Goal: Transaction & Acquisition: Book appointment/travel/reservation

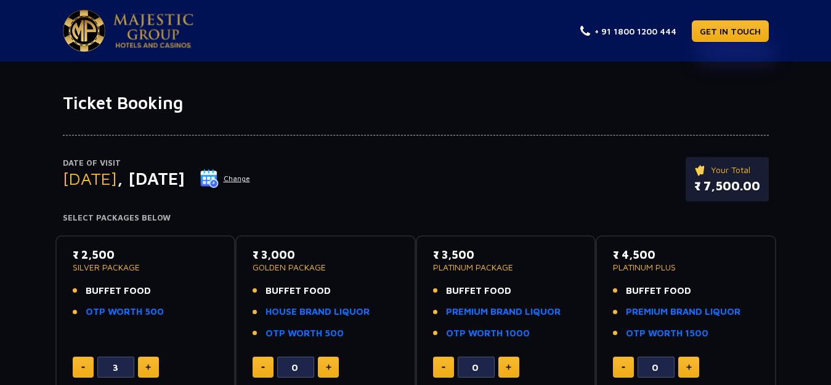
scroll to position [62, 0]
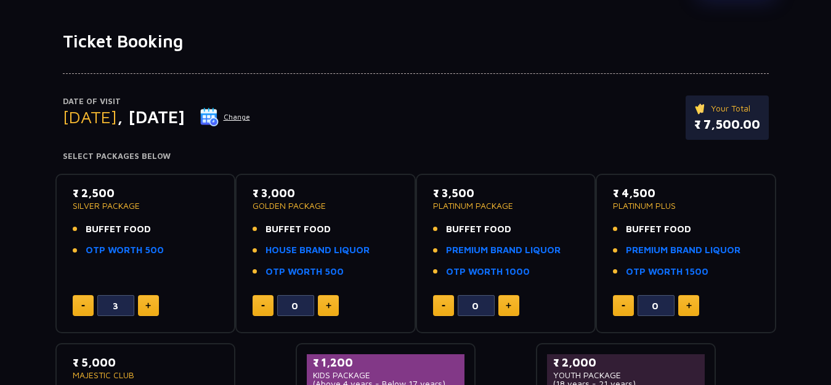
click at [153, 308] on button at bounding box center [148, 305] width 21 height 21
click at [79, 310] on button at bounding box center [83, 305] width 21 height 21
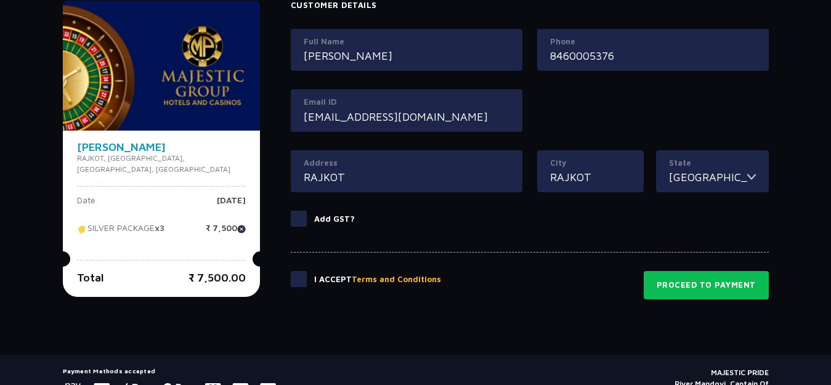
scroll to position [616, 0]
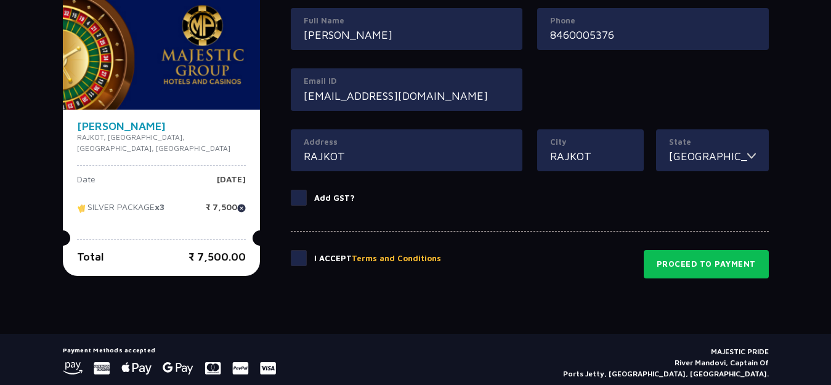
click at [291, 263] on span at bounding box center [299, 258] width 16 height 16
click at [0, 0] on input "checkbox" at bounding box center [0, 0] width 0 height 0
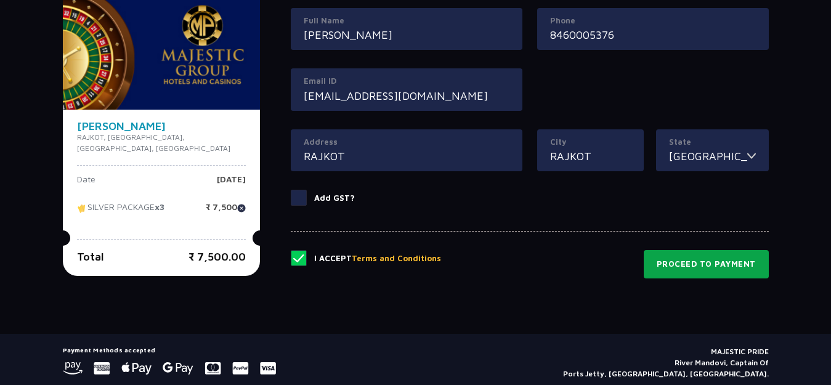
click at [687, 265] on button "Proceed to Payment" at bounding box center [705, 264] width 125 height 28
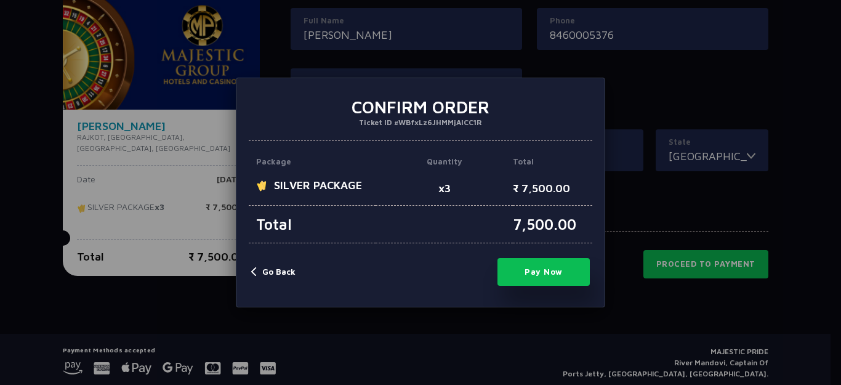
click at [573, 271] on button "Pay Now" at bounding box center [543, 272] width 92 height 28
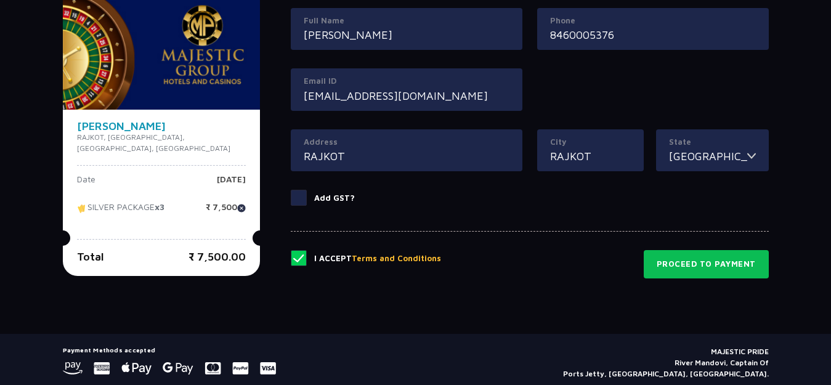
type input "0"
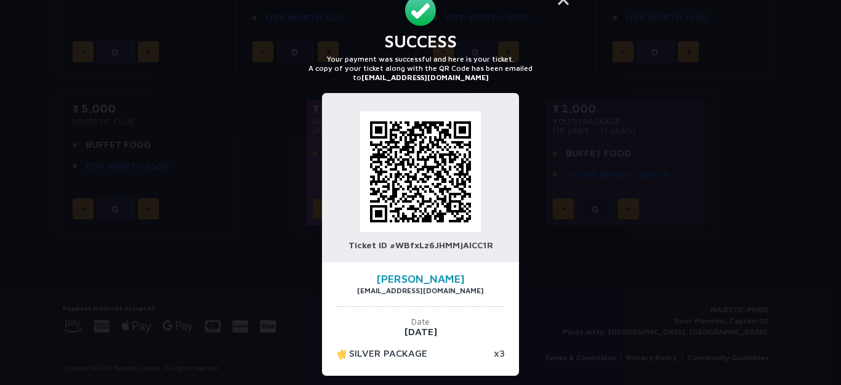
scroll to position [34, 0]
